Goal: Information Seeking & Learning: Learn about a topic

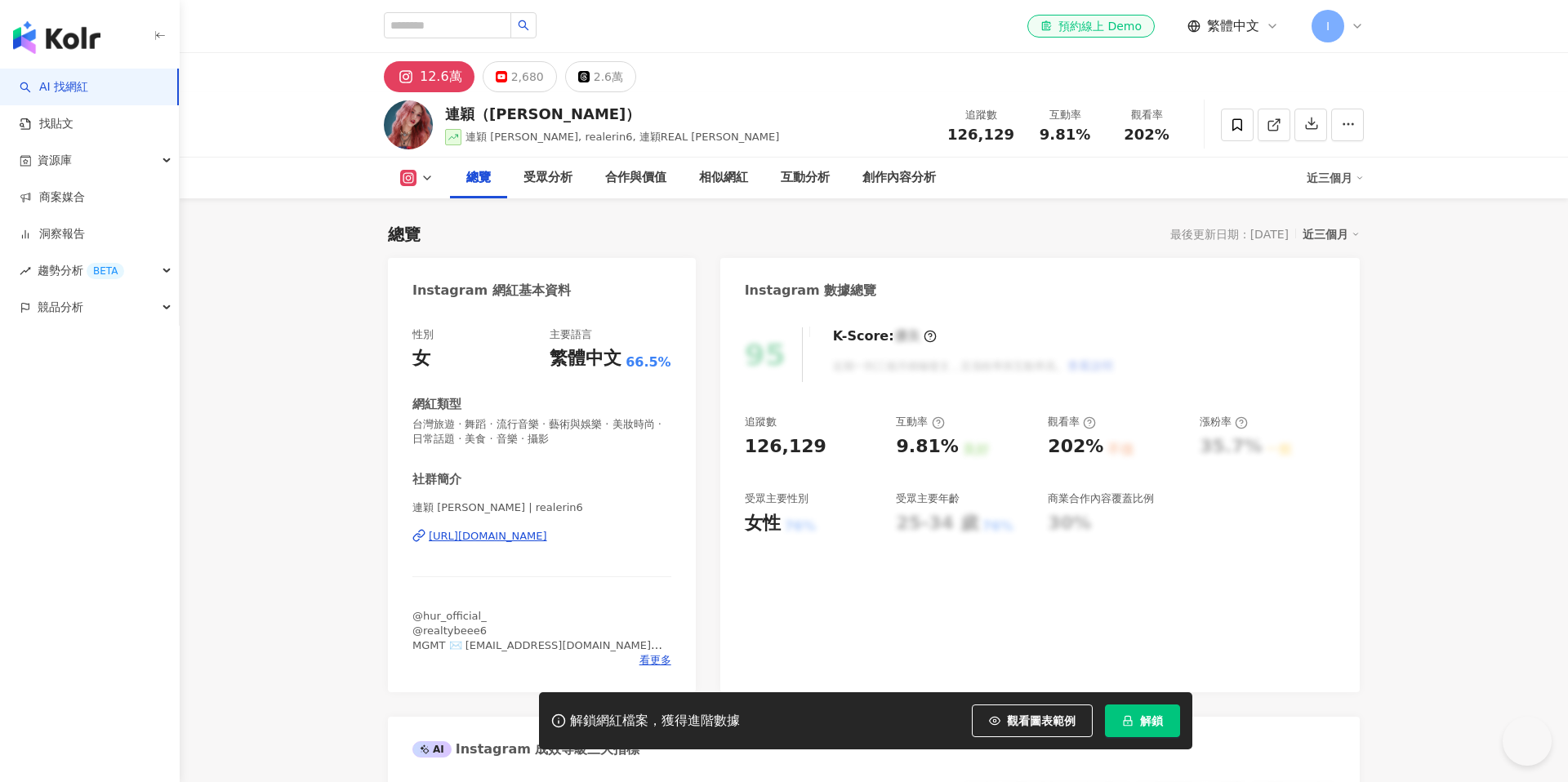
scroll to position [129, 0]
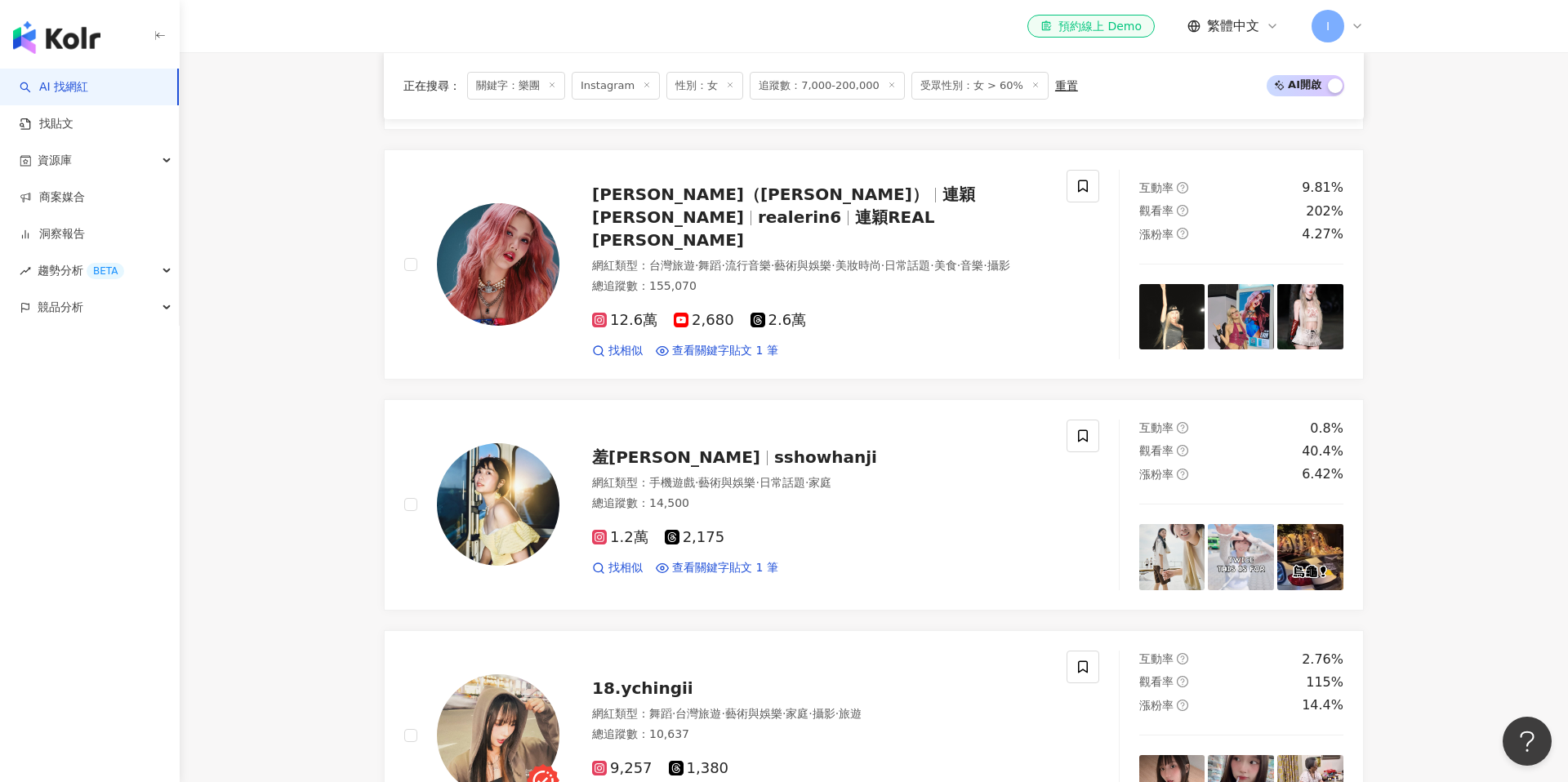
scroll to position [2623, 0]
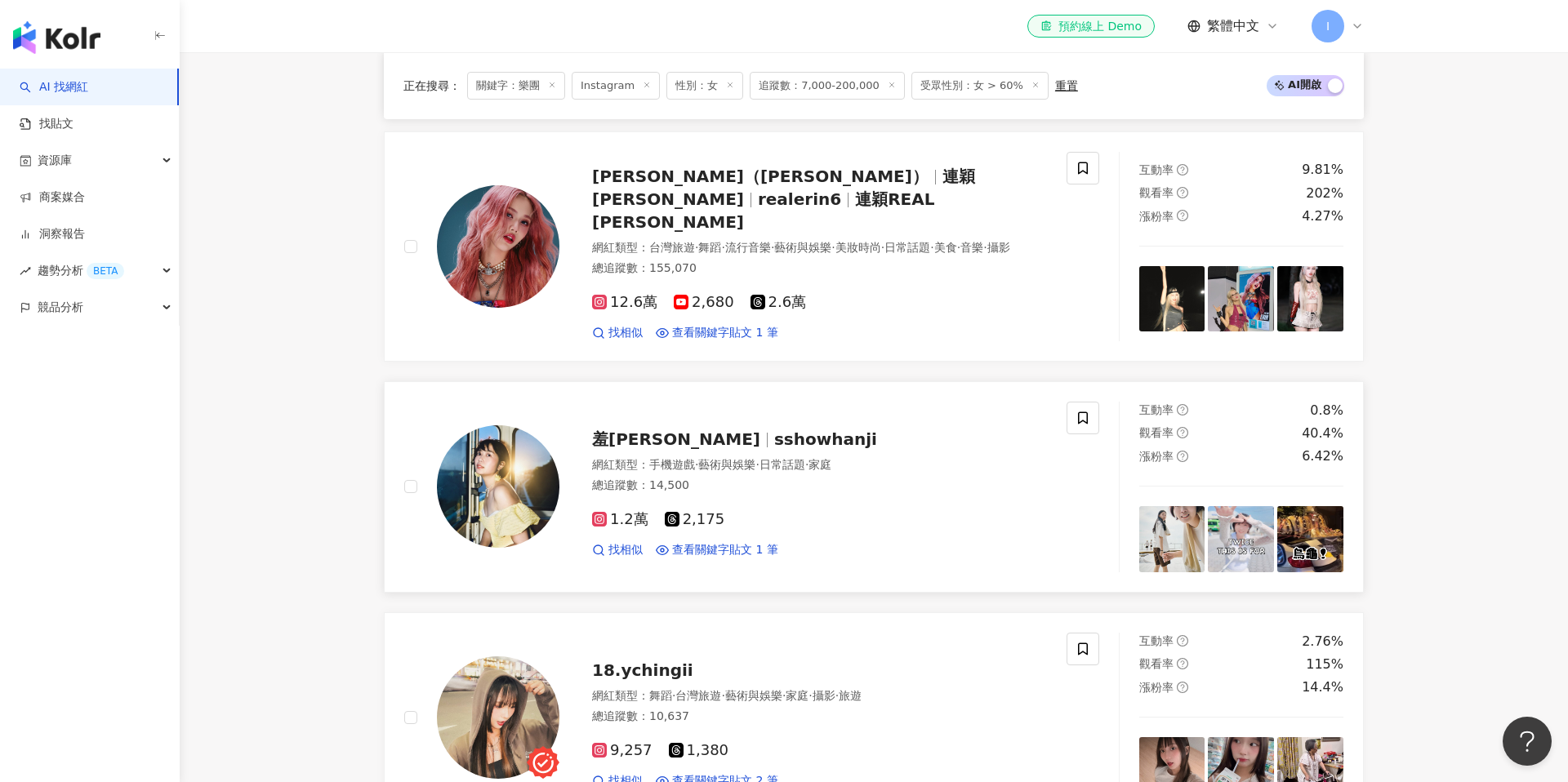
click at [774, 430] on span "sshowhanji" at bounding box center [825, 440] width 103 height 20
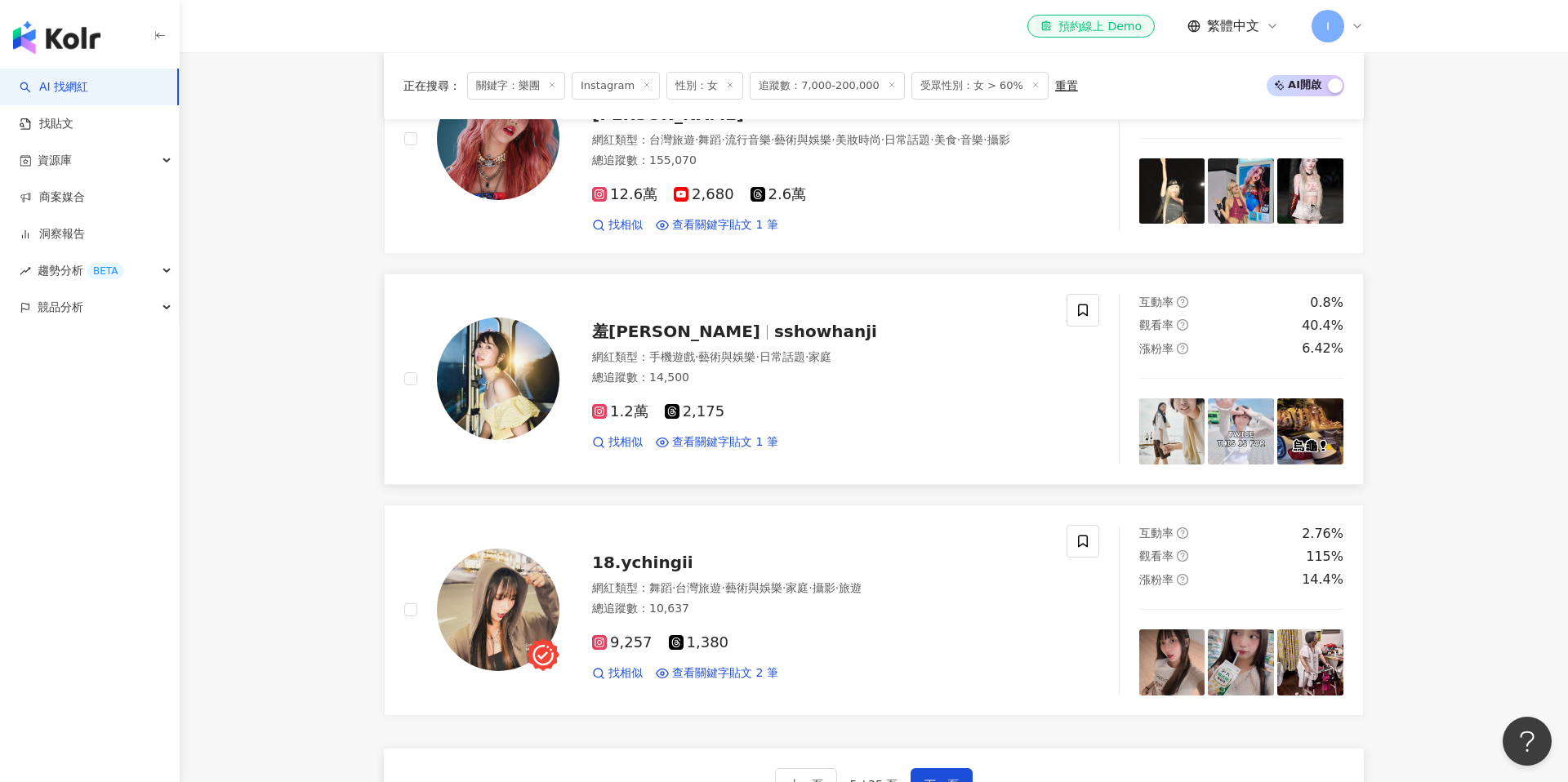
scroll to position [2842, 0]
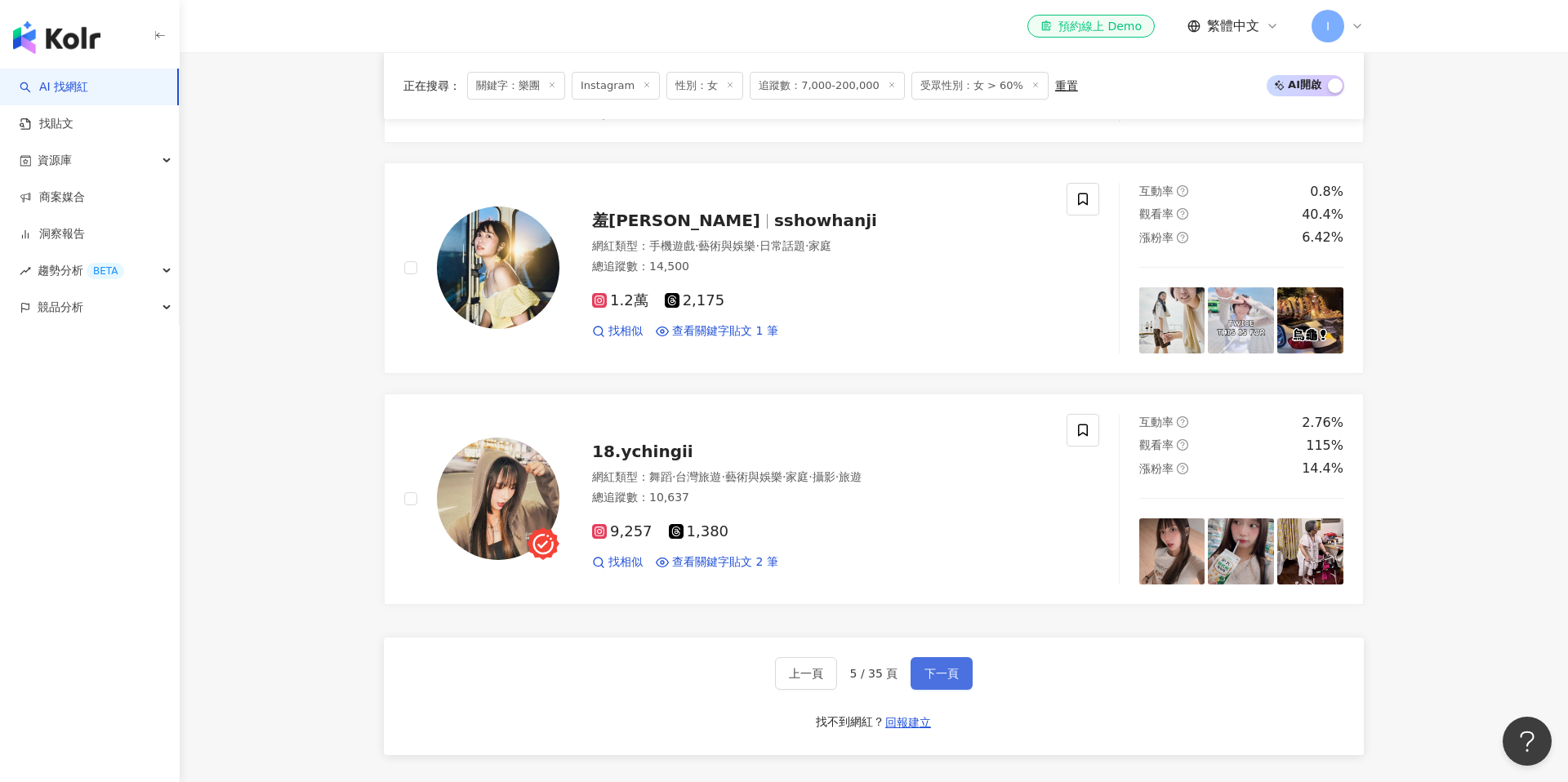
click at [930, 667] on span "下一頁" at bounding box center [941, 673] width 34 height 13
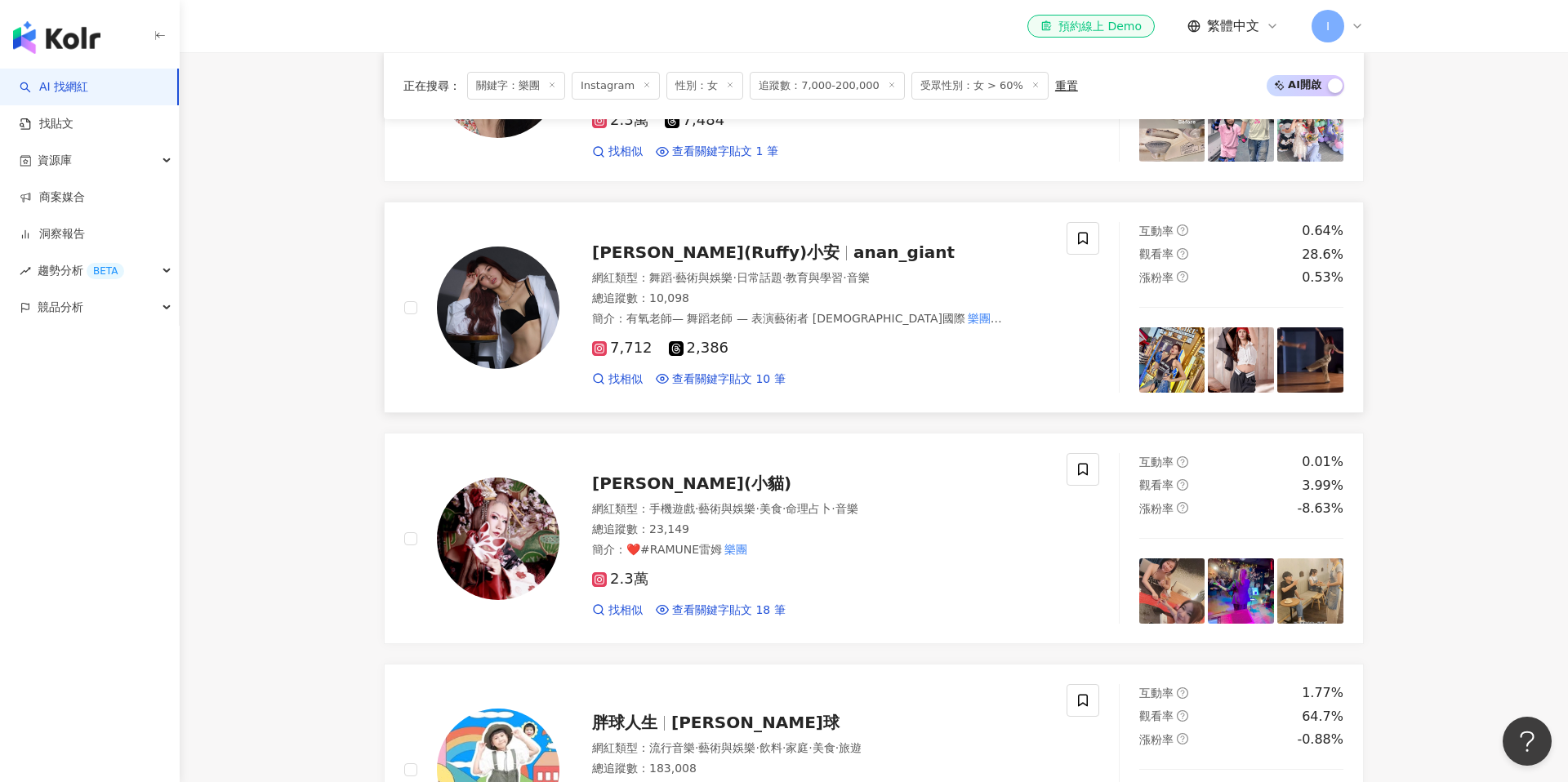
scroll to position [1652, 0]
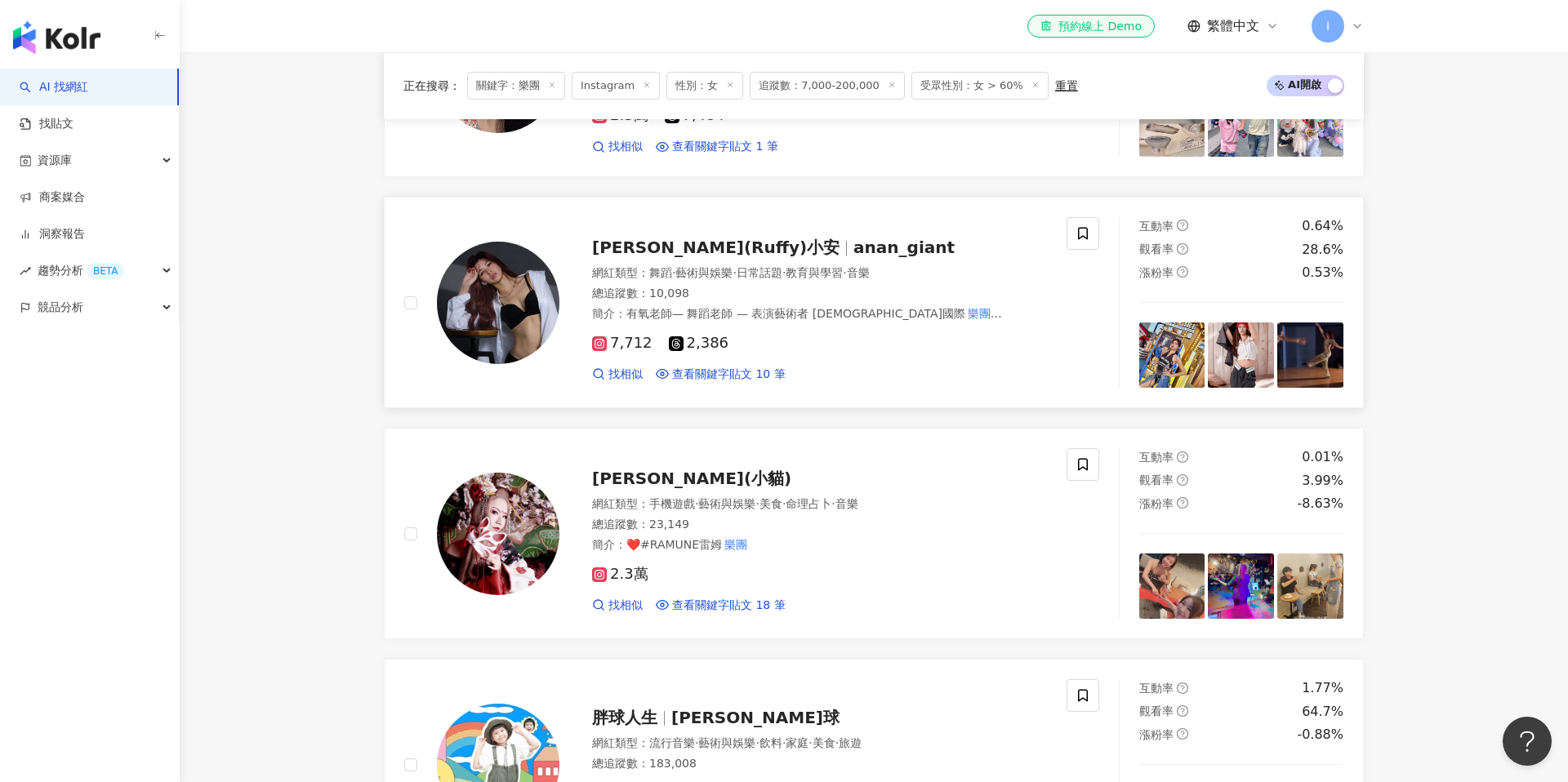
click at [853, 238] on span "anan_giant" at bounding box center [903, 248] width 101 height 20
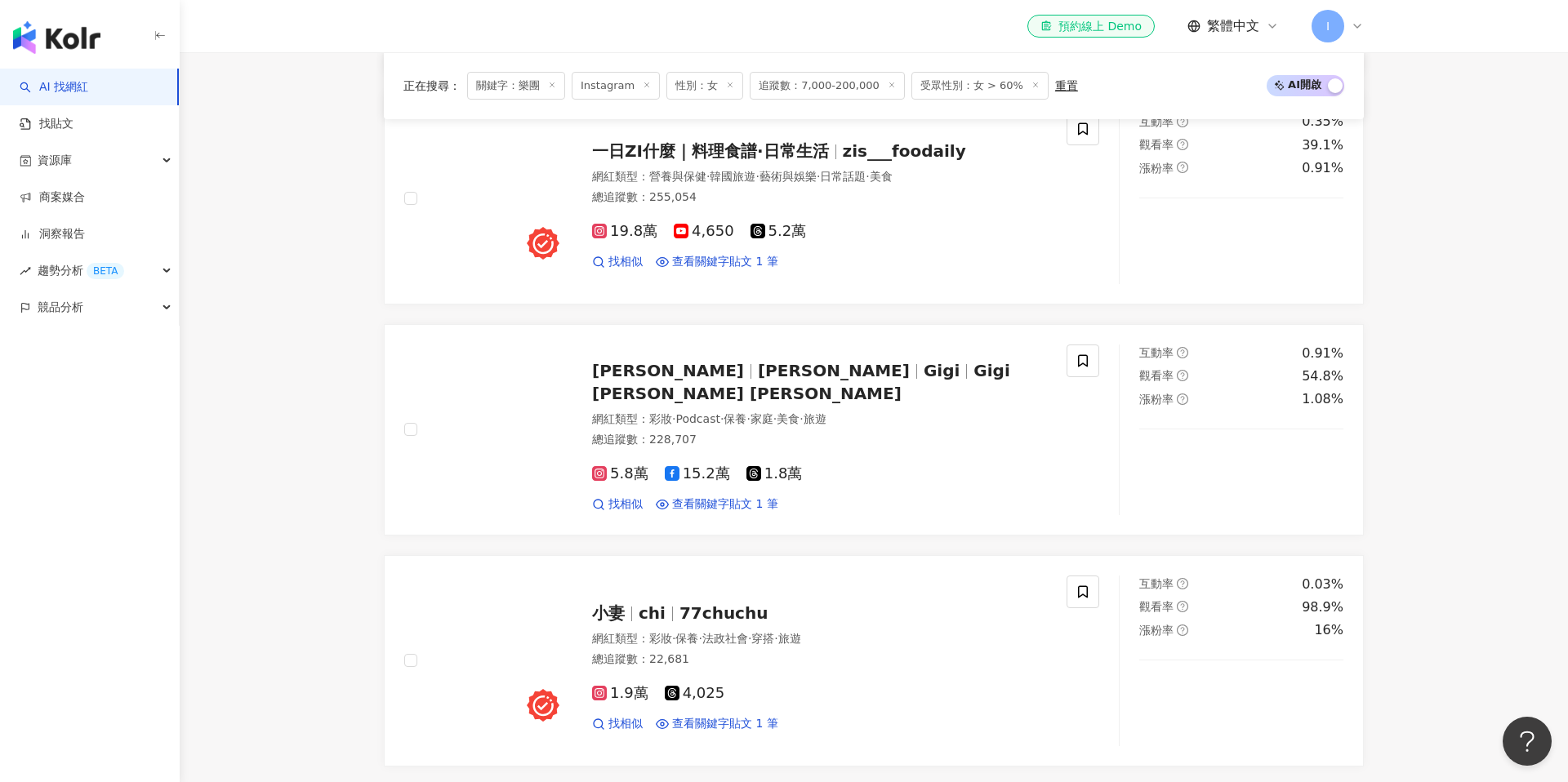
scroll to position [3113, 0]
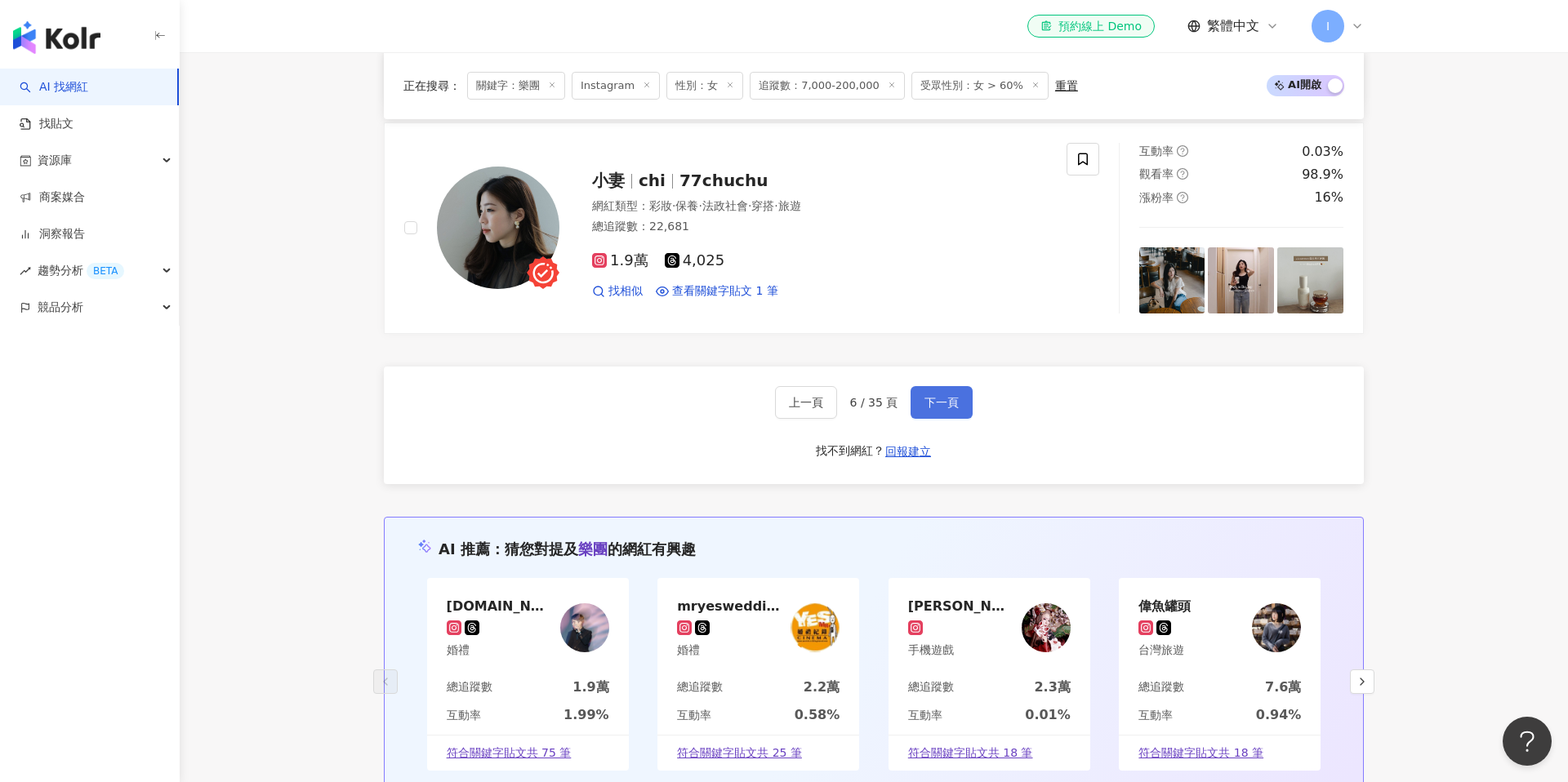
click at [937, 396] on span "下一頁" at bounding box center [941, 402] width 34 height 13
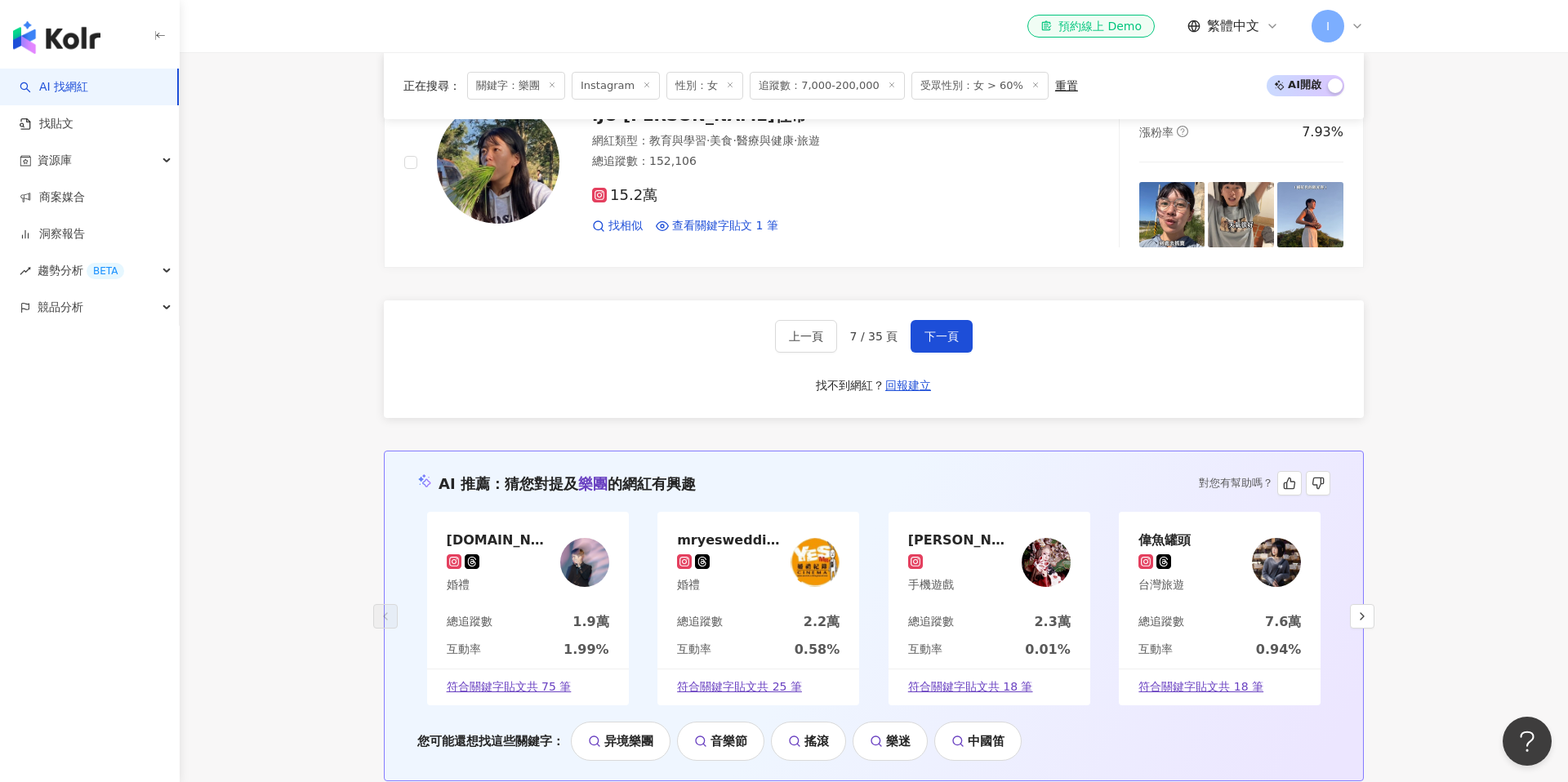
scroll to position [3097, 0]
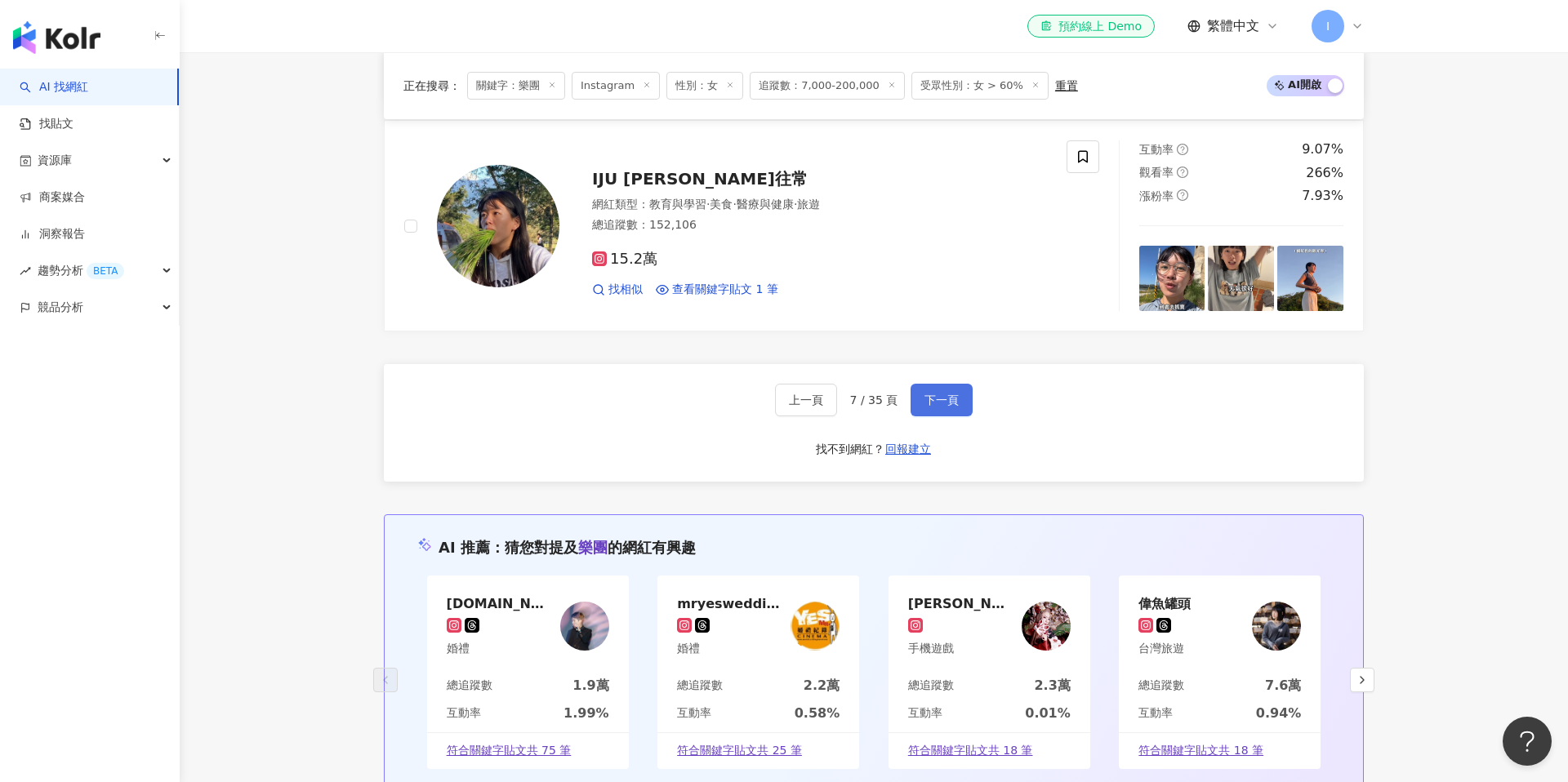
click at [935, 407] on button "下一頁" at bounding box center [941, 399] width 62 height 32
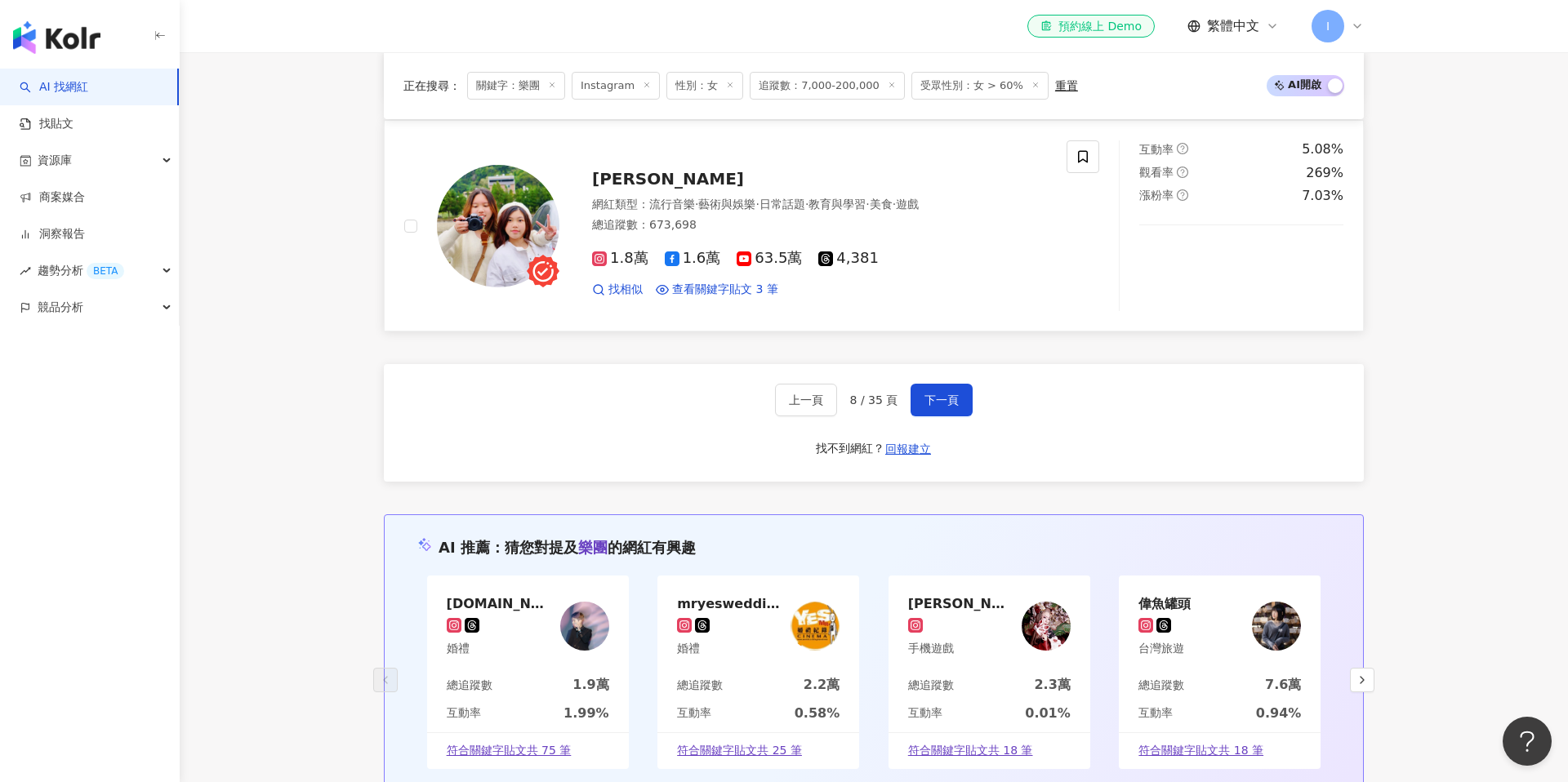
scroll to position [2839, 0]
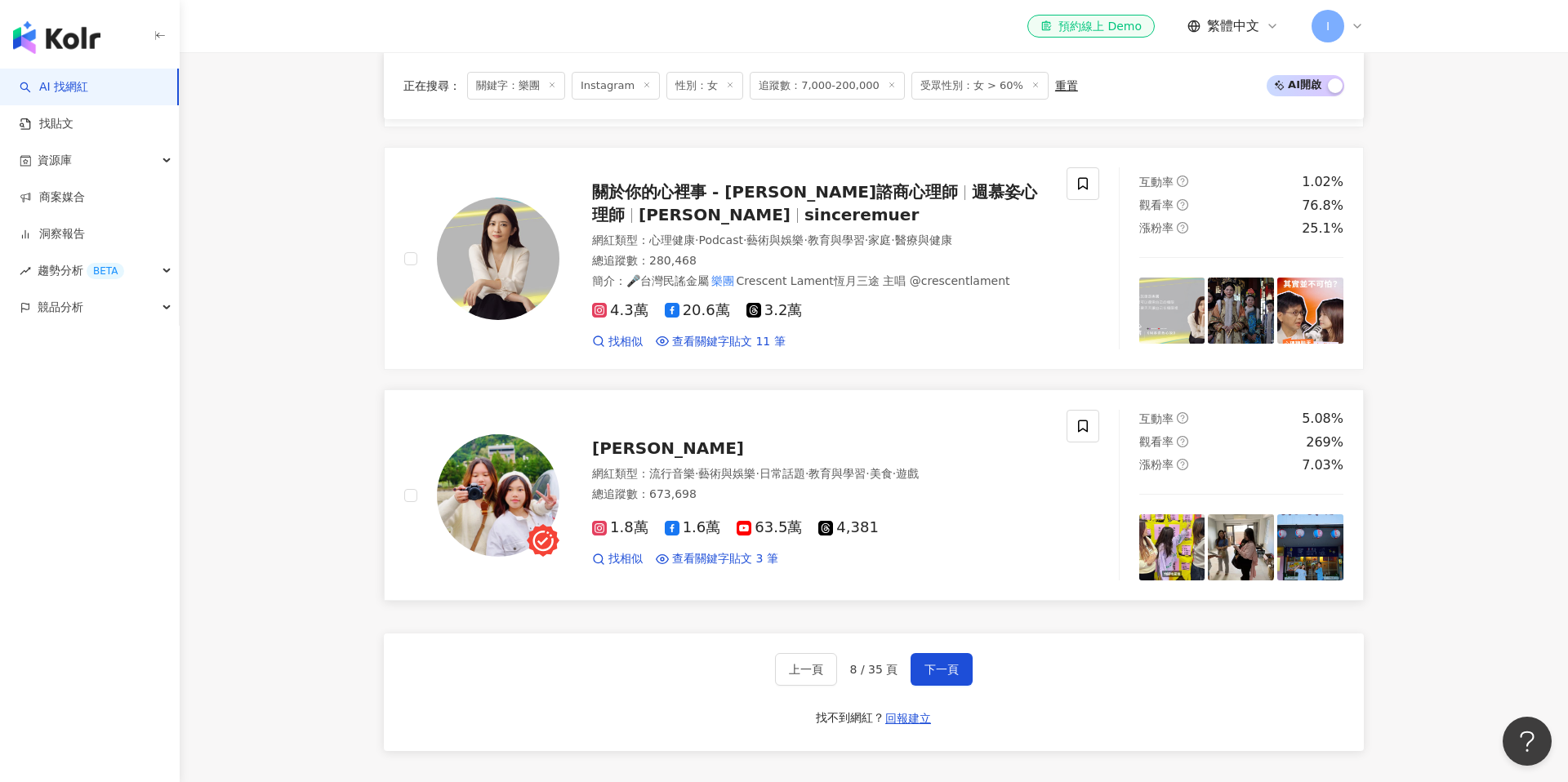
click at [678, 452] on span "Sunny Yummy" at bounding box center [668, 449] width 151 height 20
click at [952, 664] on span "下一頁" at bounding box center [941, 669] width 34 height 13
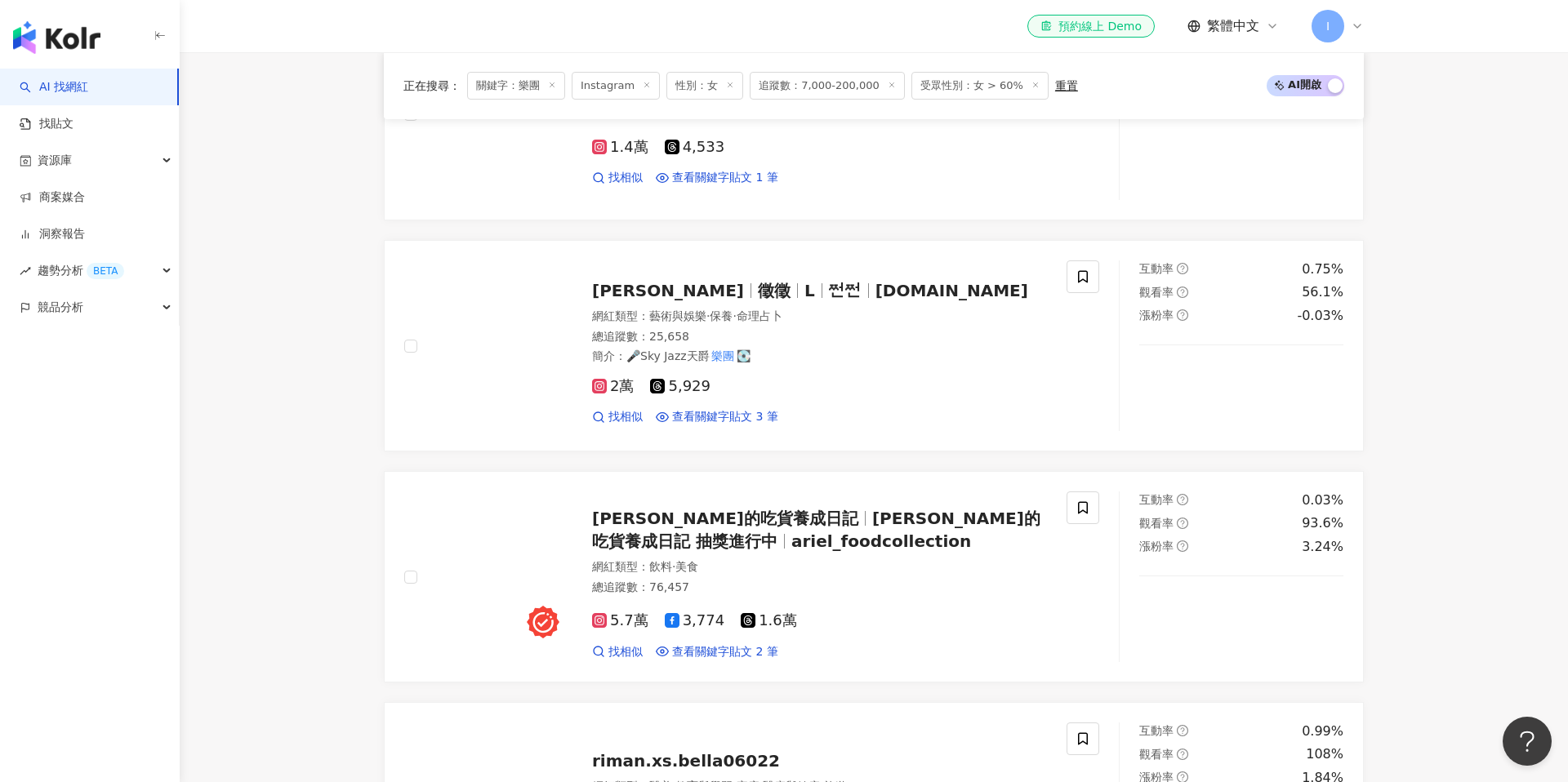
scroll to position [890, 0]
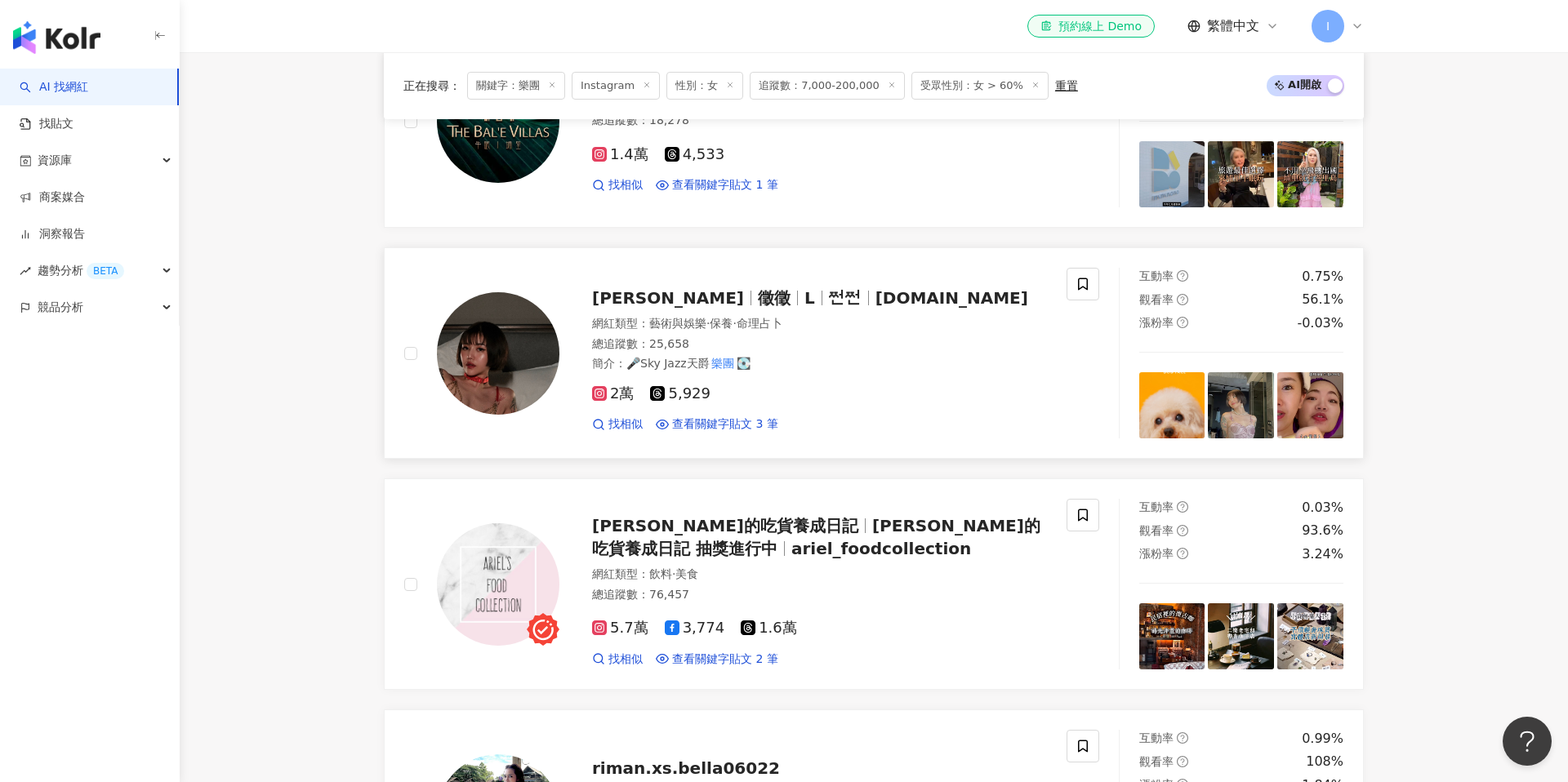
click at [805, 300] on span "L" at bounding box center [816, 298] width 25 height 20
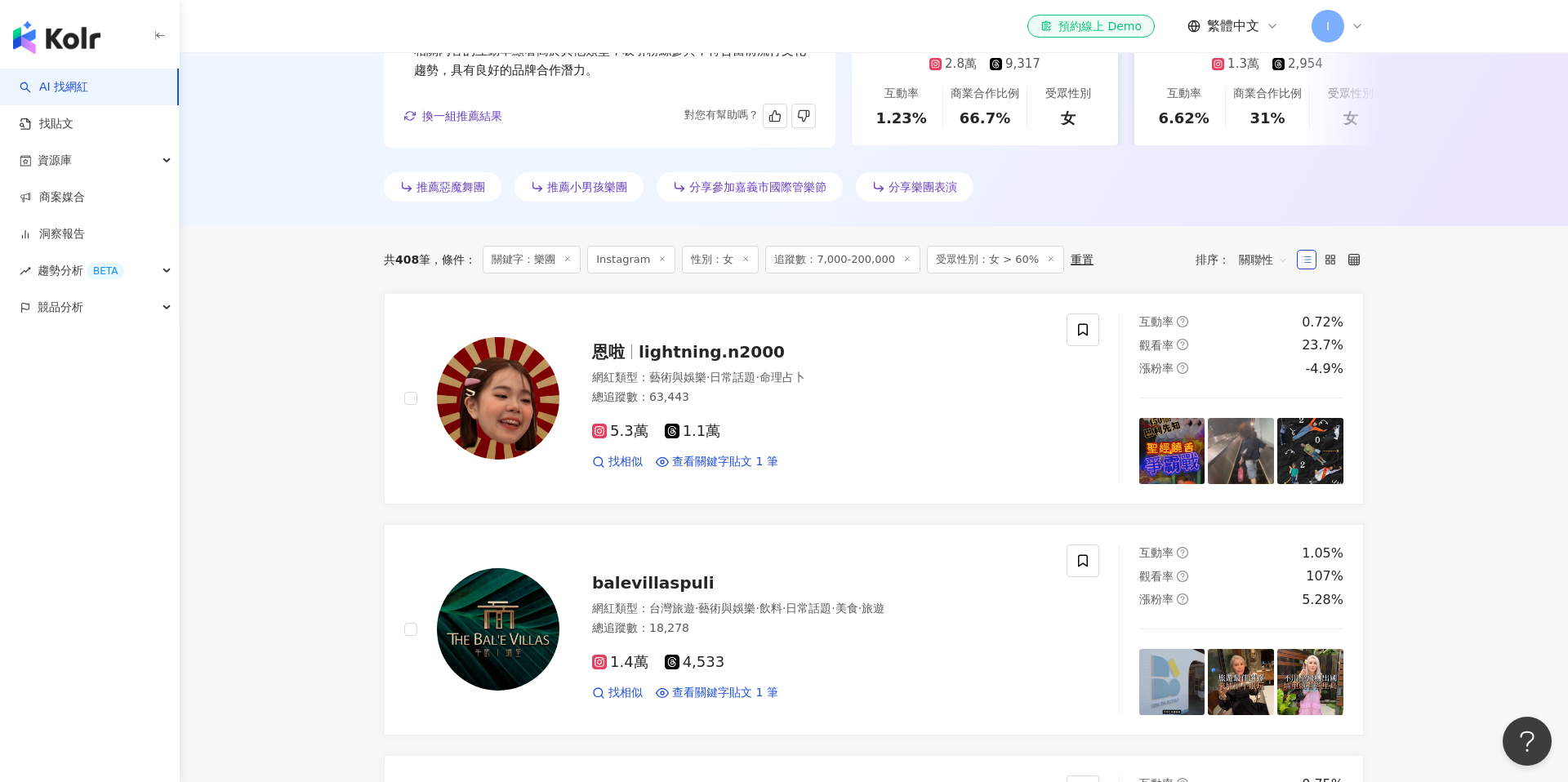
scroll to position [386, 0]
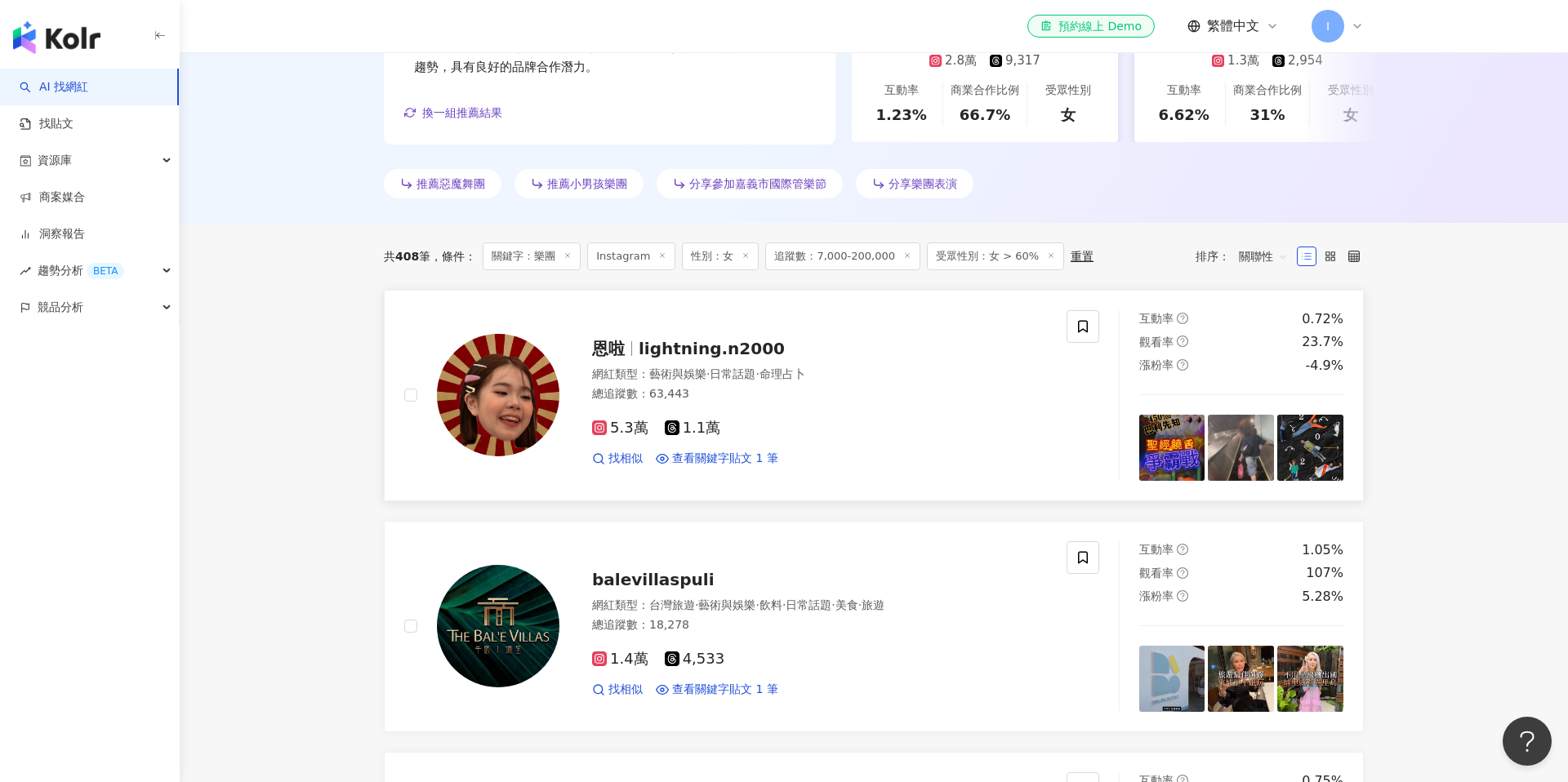
click at [693, 348] on span "lightning.n2000" at bounding box center [711, 348] width 147 height 20
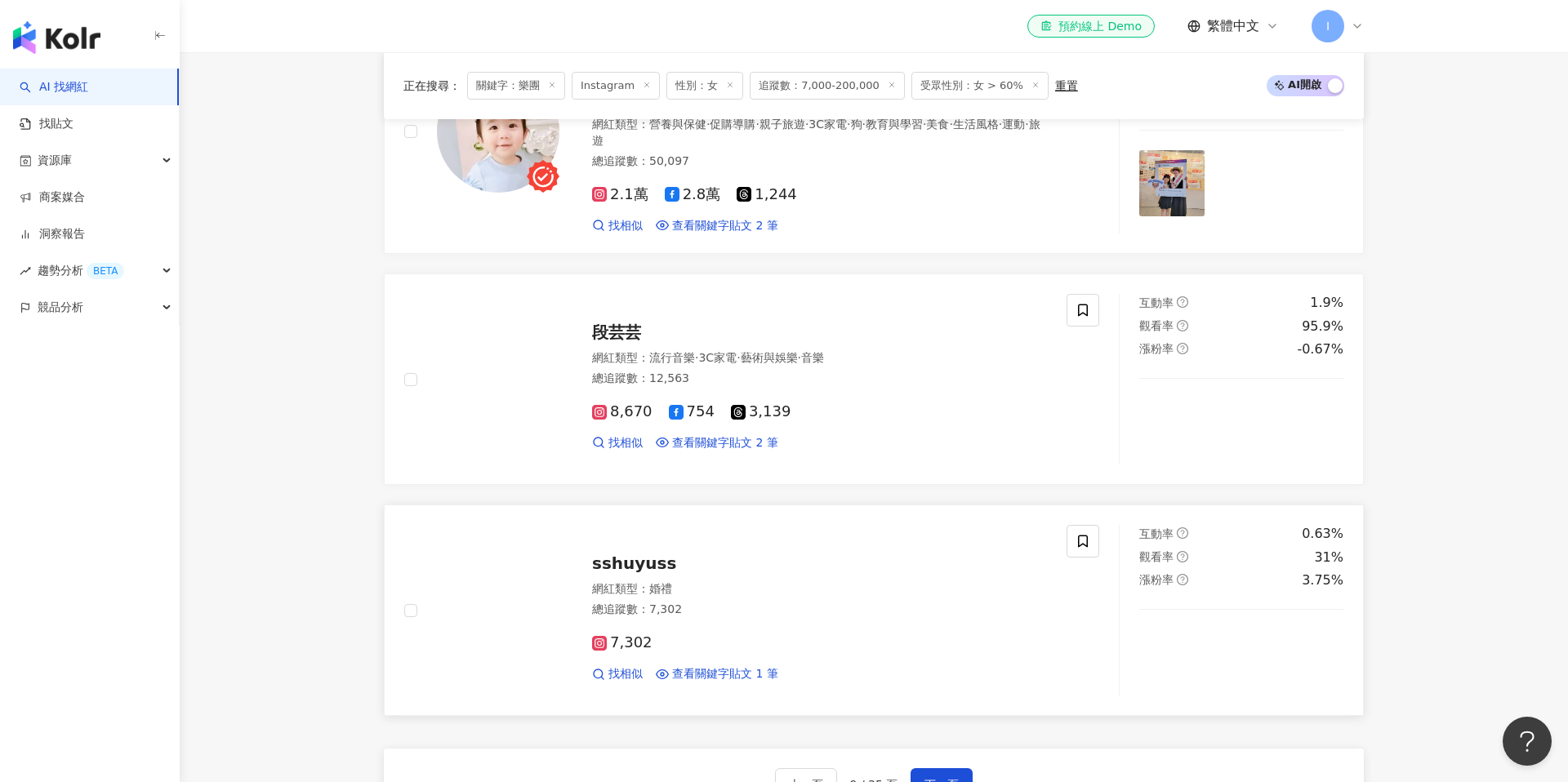
scroll to position [2824, 0]
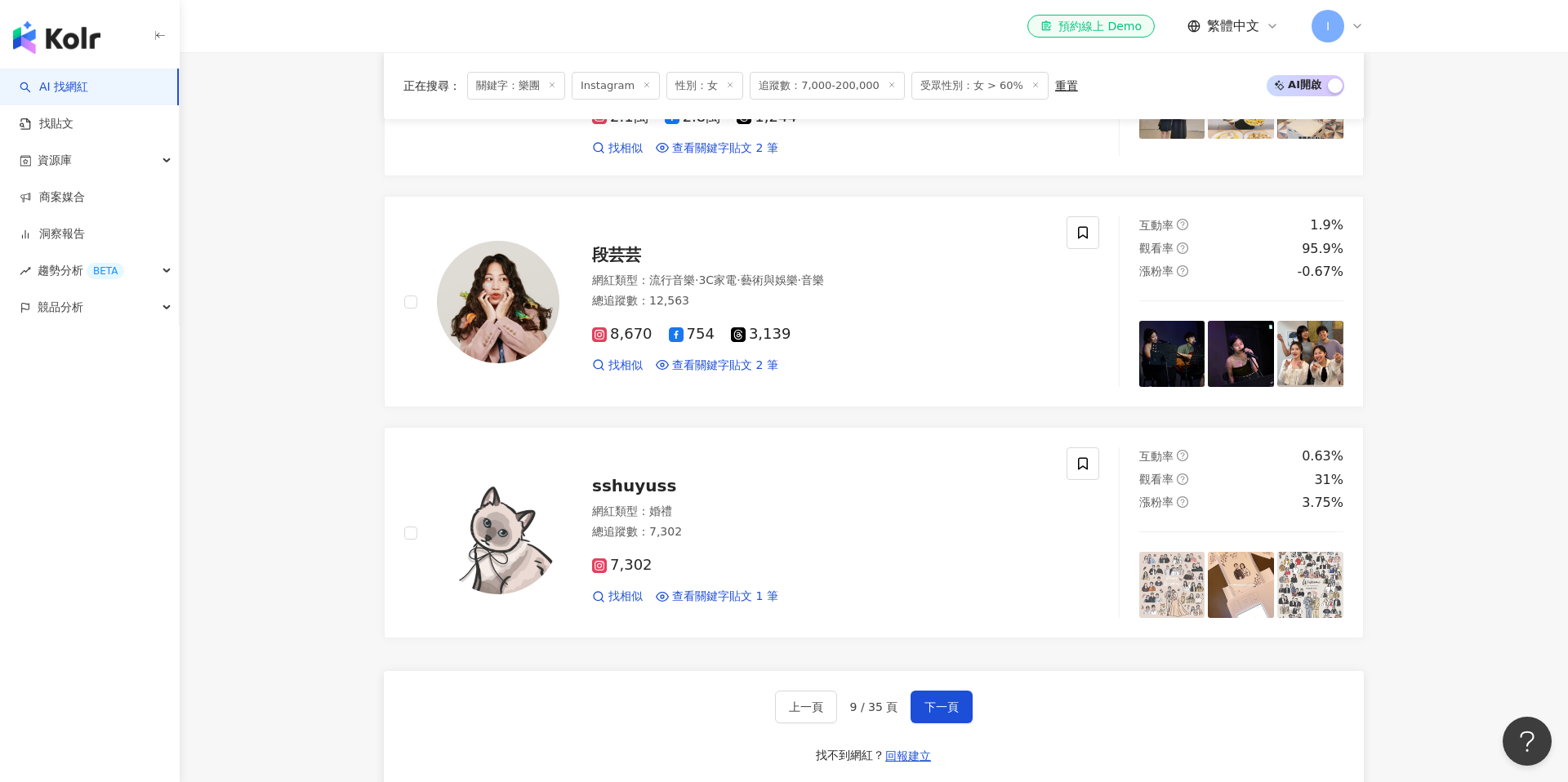
click at [955, 691] on div "上一頁 9 / 35 頁 下一頁 找不到網紅？ 回報建立" at bounding box center [874, 730] width 980 height 118
click at [952, 691] on button "下一頁" at bounding box center [941, 706] width 62 height 32
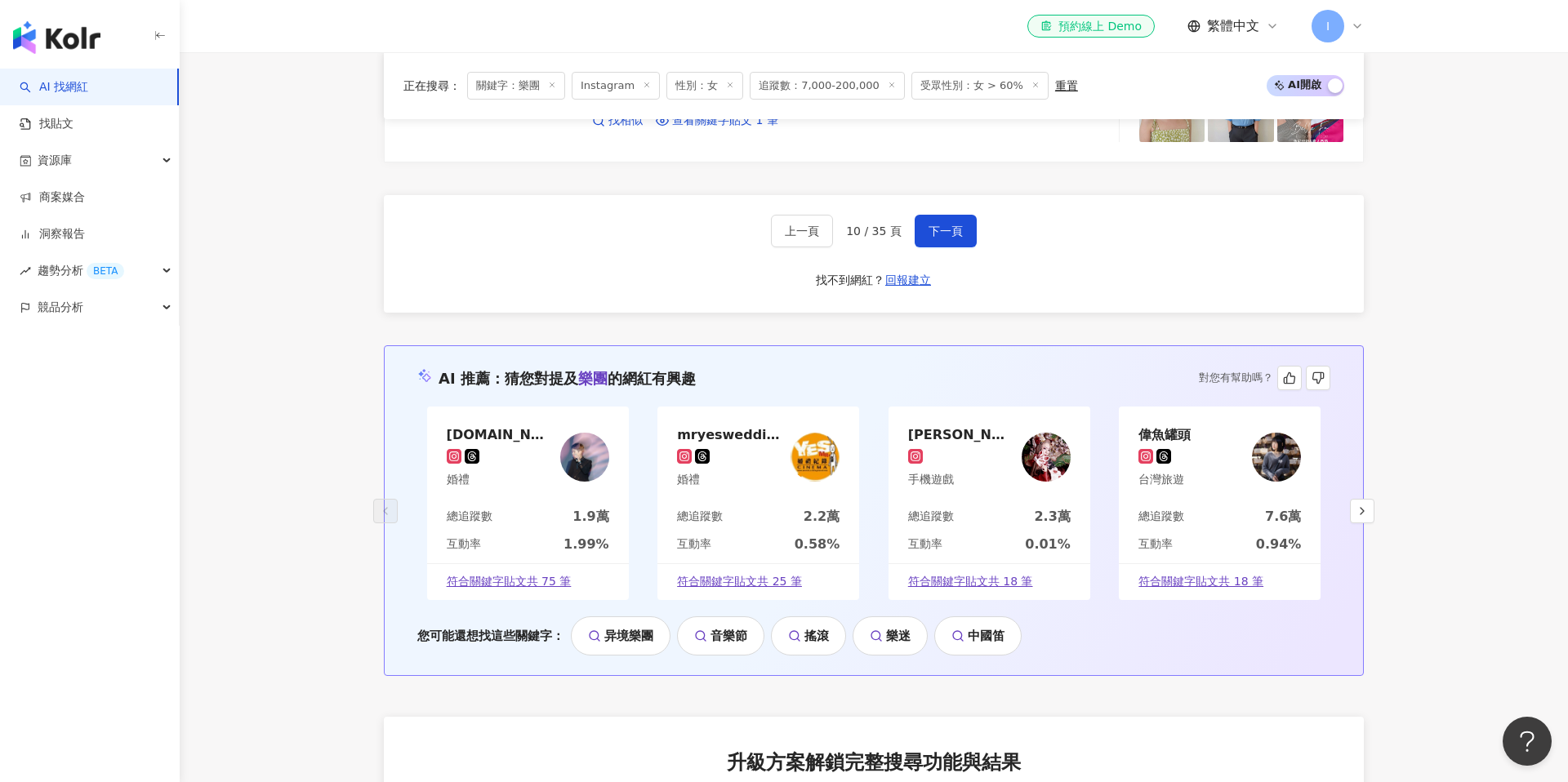
scroll to position [3154, 0]
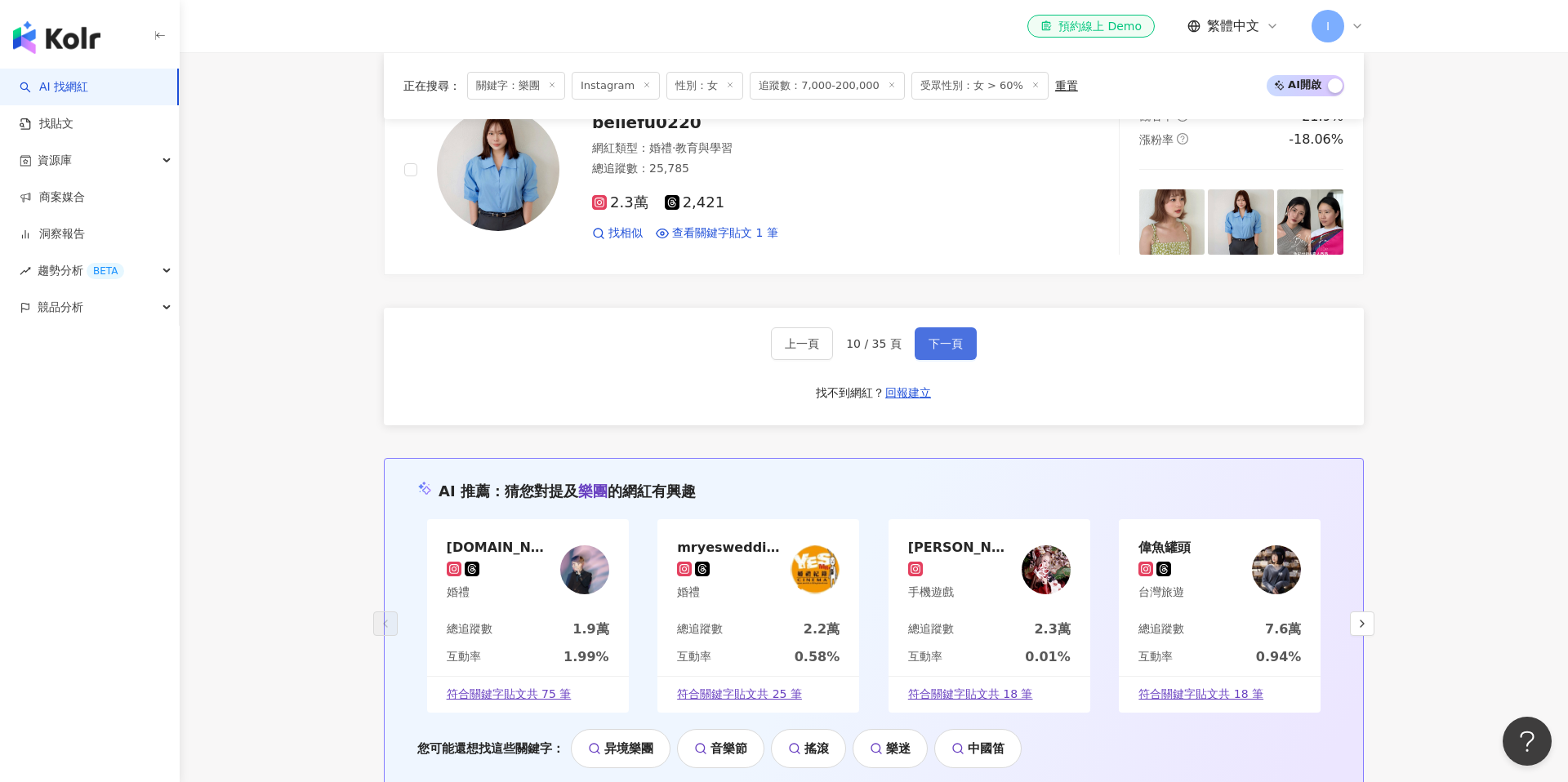
click at [939, 358] on button "下一頁" at bounding box center [945, 343] width 62 height 32
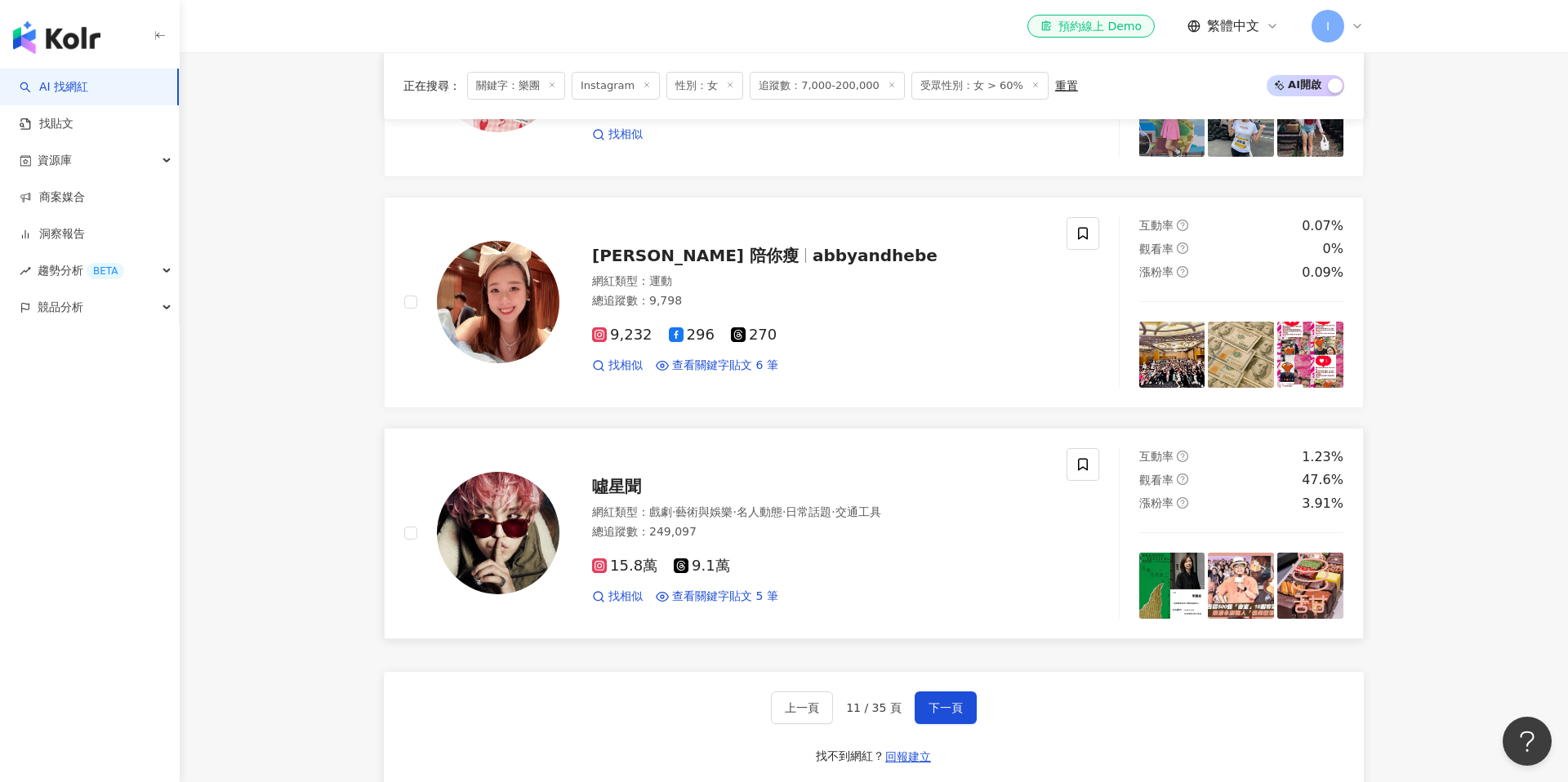
scroll to position [2842, 0]
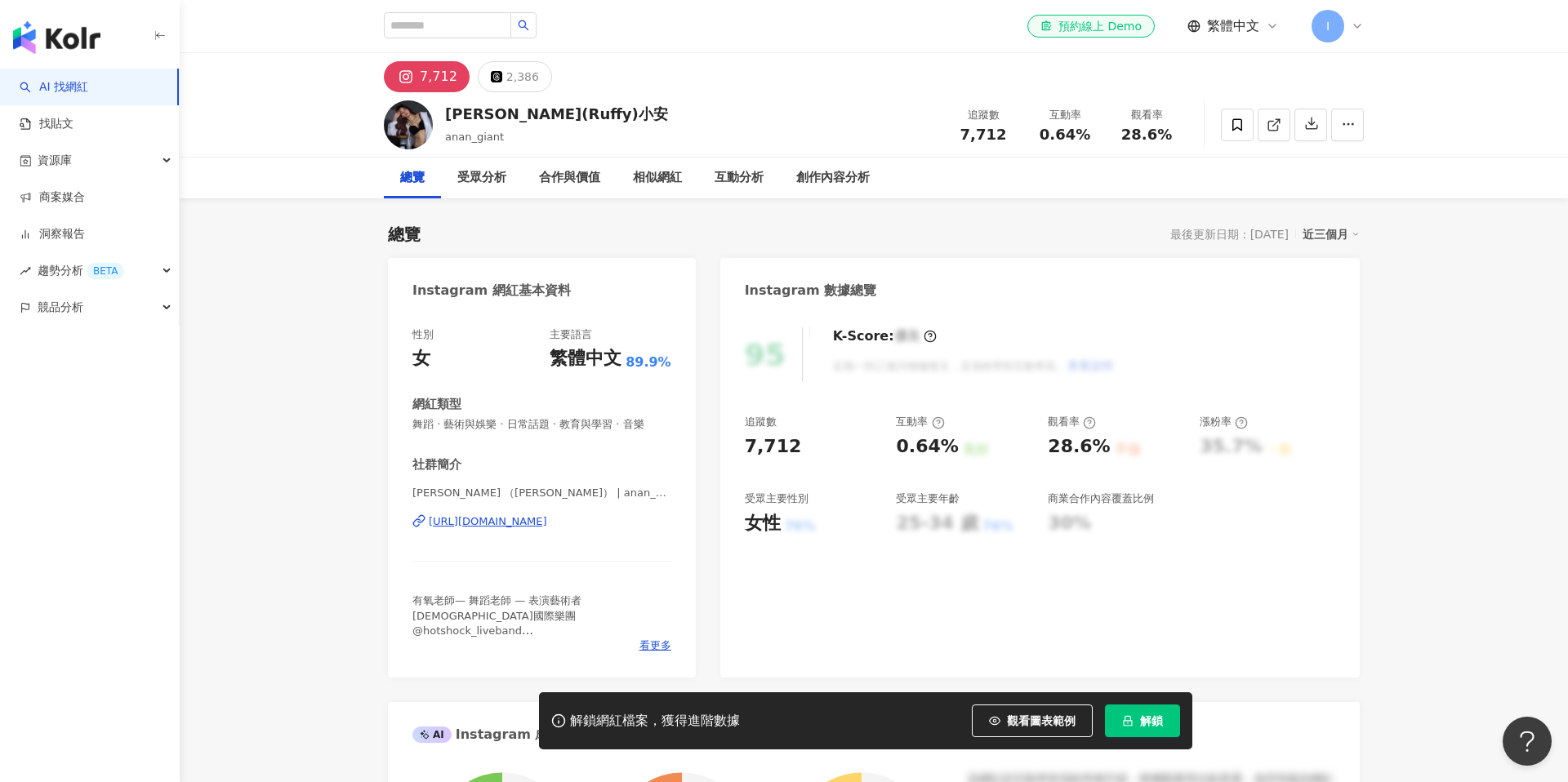
click at [547, 519] on div "https://www.instagram.com/anan_giant/" at bounding box center [488, 521] width 118 height 15
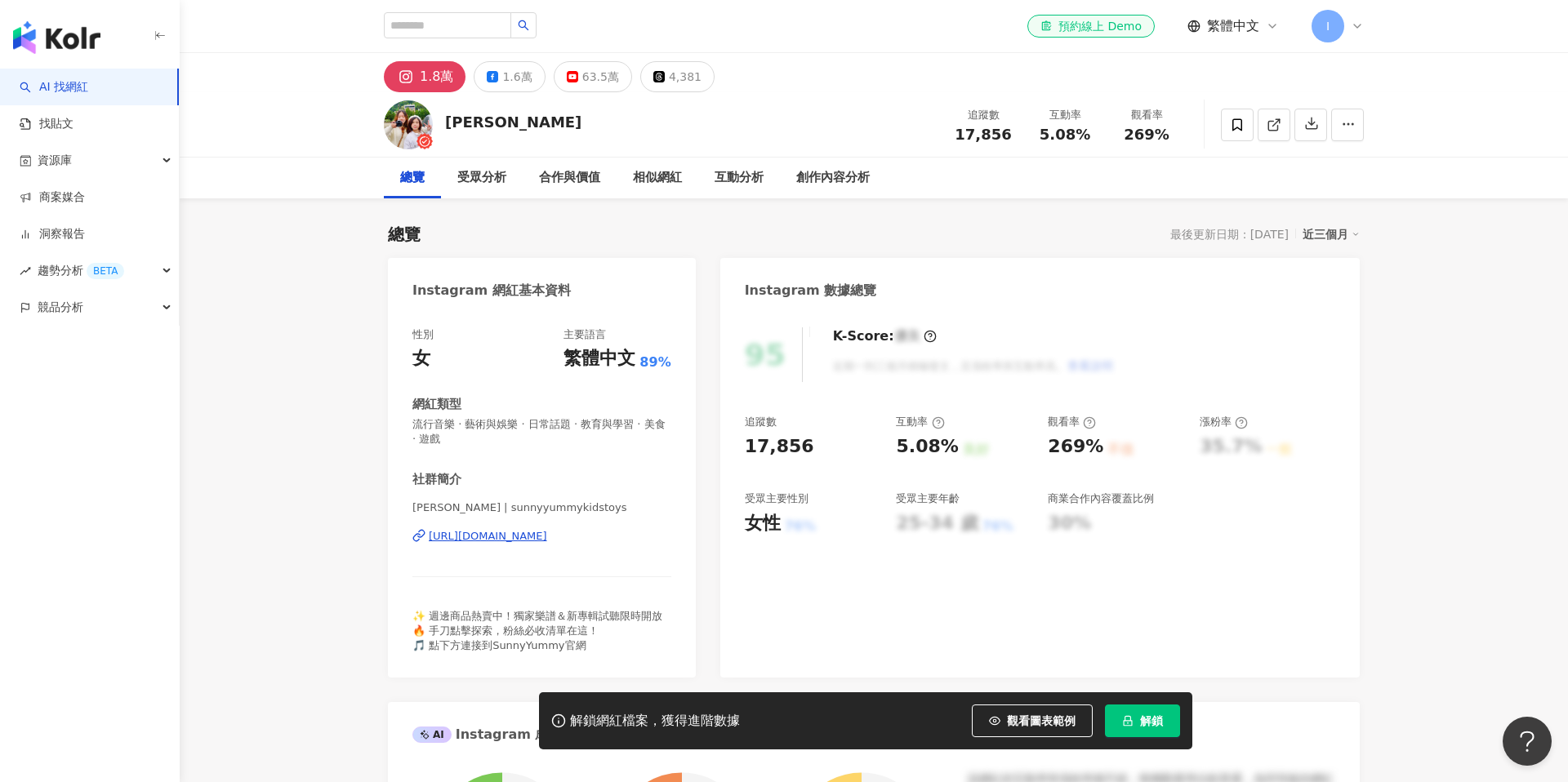
click at [547, 541] on div "https://www.instagram.com/sunnyyummykidstoys/" at bounding box center [488, 536] width 118 height 15
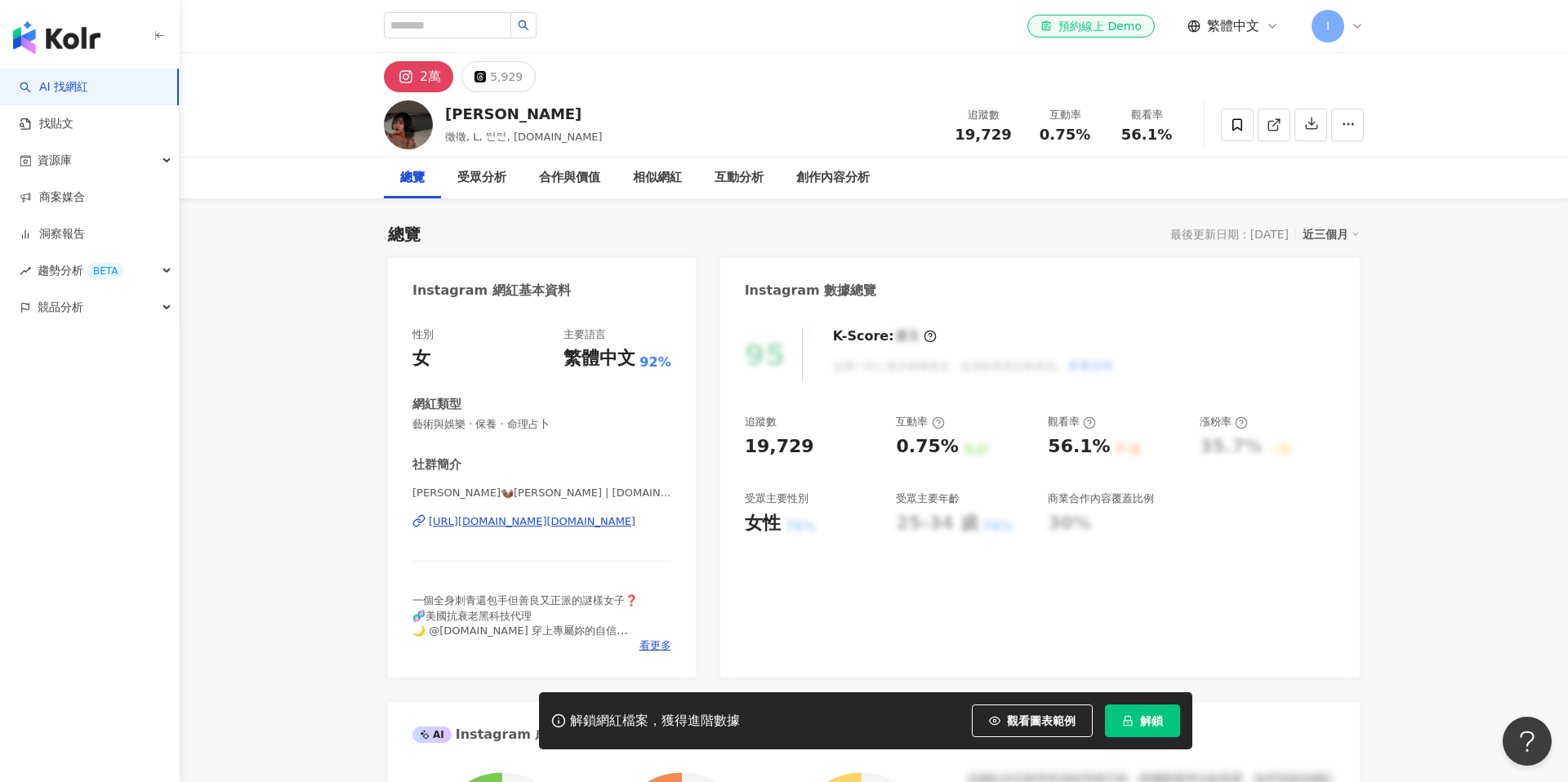
click at [579, 523] on div "[URL][DOMAIN_NAME][DOMAIN_NAME]" at bounding box center [532, 521] width 207 height 15
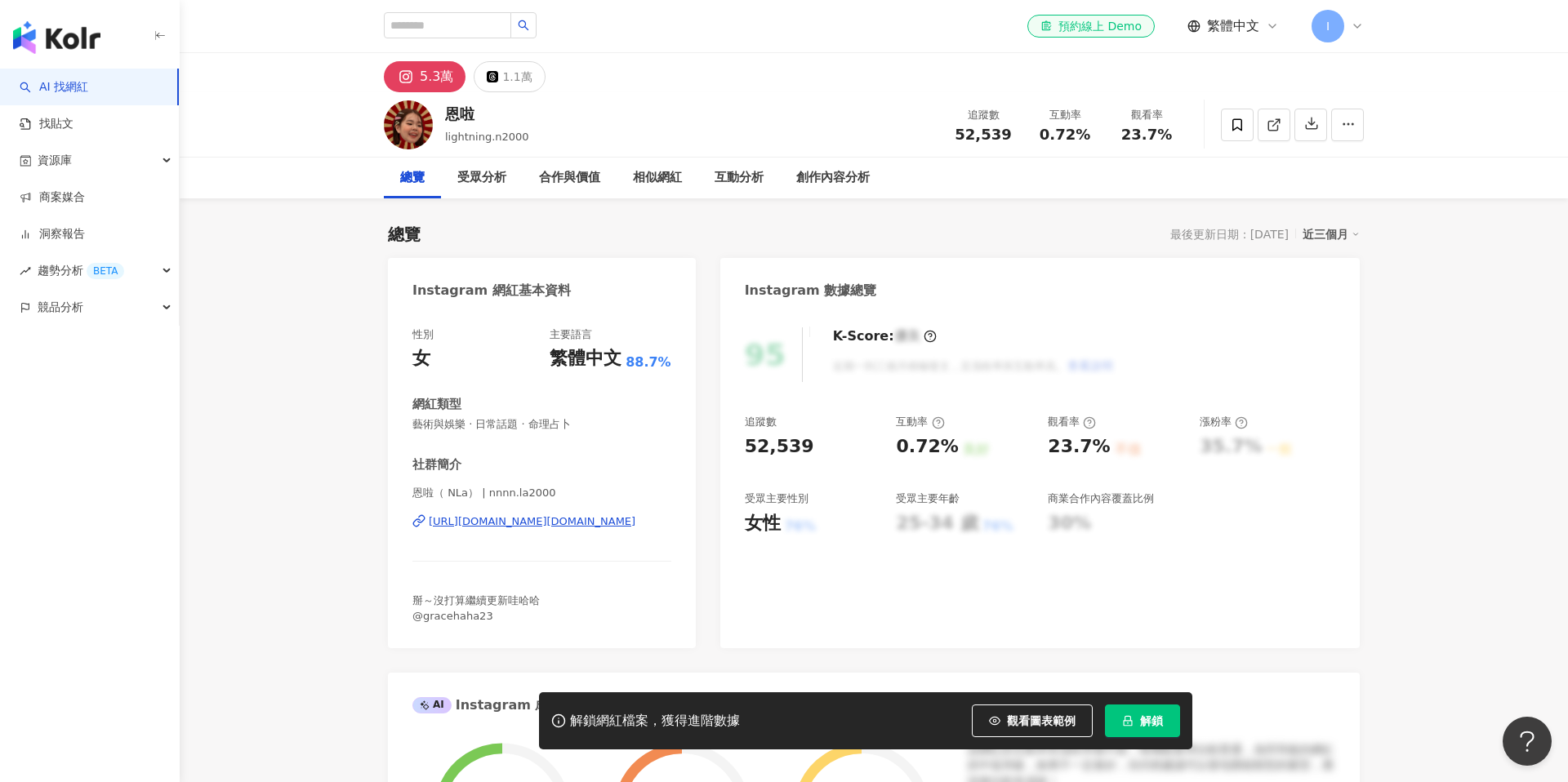
click at [567, 525] on div "[URL][DOMAIN_NAME][DOMAIN_NAME]" at bounding box center [532, 521] width 207 height 15
